Goal: Transaction & Acquisition: Purchase product/service

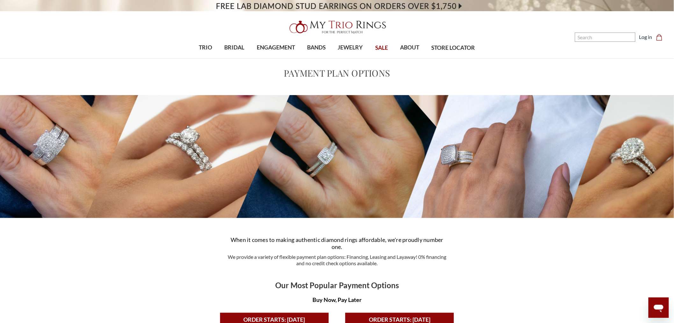
click at [323, 25] on img at bounding box center [337, 27] width 102 height 20
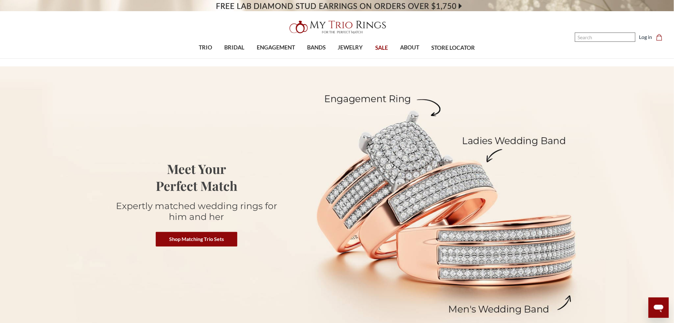
click at [593, 37] on input "Search" at bounding box center [605, 37] width 61 height 9
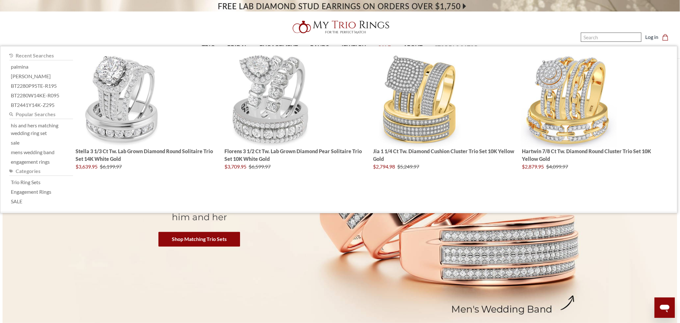
paste input "BT1416W10K"
type input "BT1416W10K"
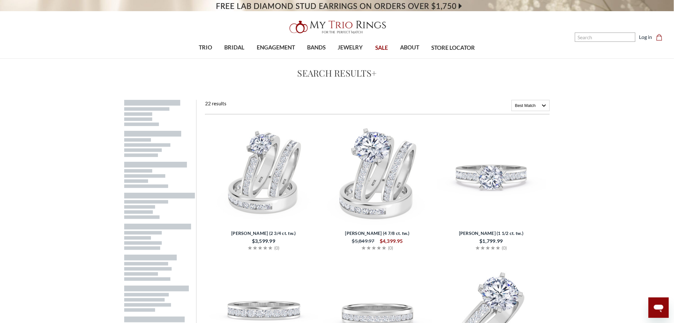
click at [258, 196] on img at bounding box center [263, 173] width 109 height 109
